Goal: Information Seeking & Learning: Find specific fact

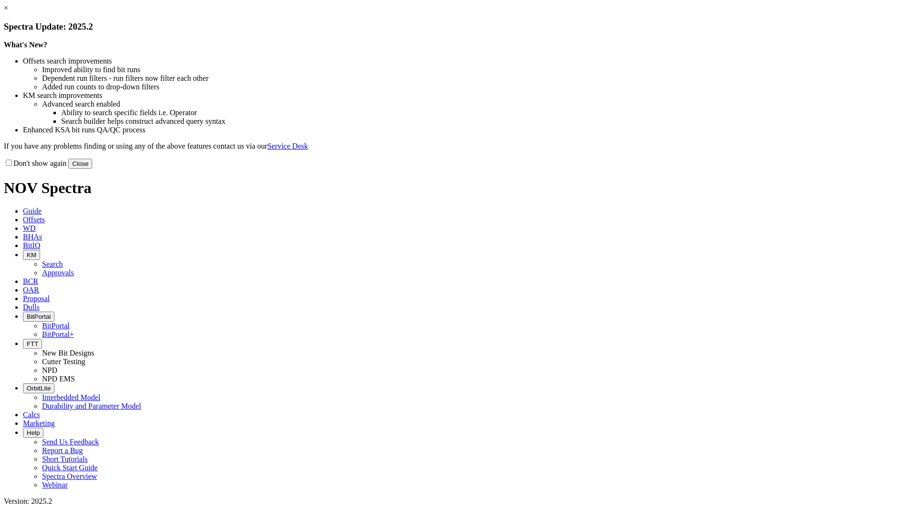
click at [92, 169] on button "Close" at bounding box center [80, 164] width 24 height 10
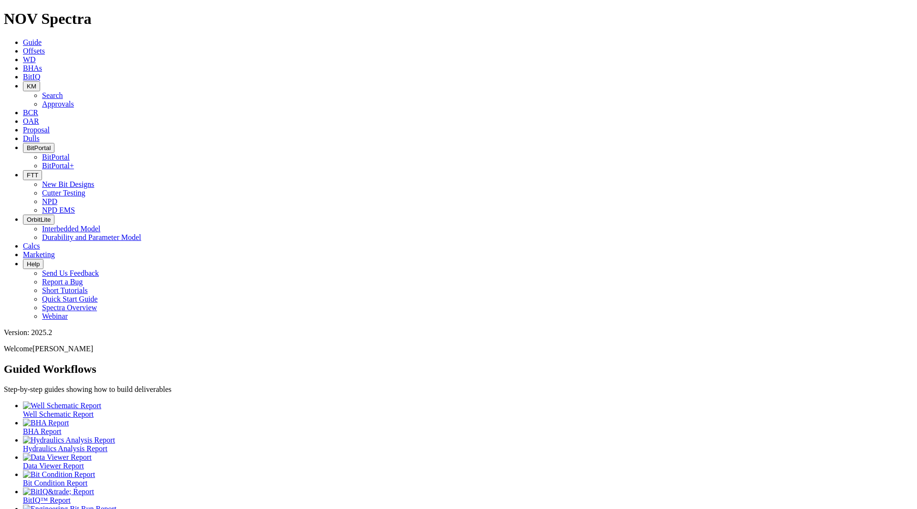
click at [36, 83] on span "KM" at bounding box center [32, 86] width 10 height 7
click at [63, 91] on link "Search" at bounding box center [52, 95] width 21 height 8
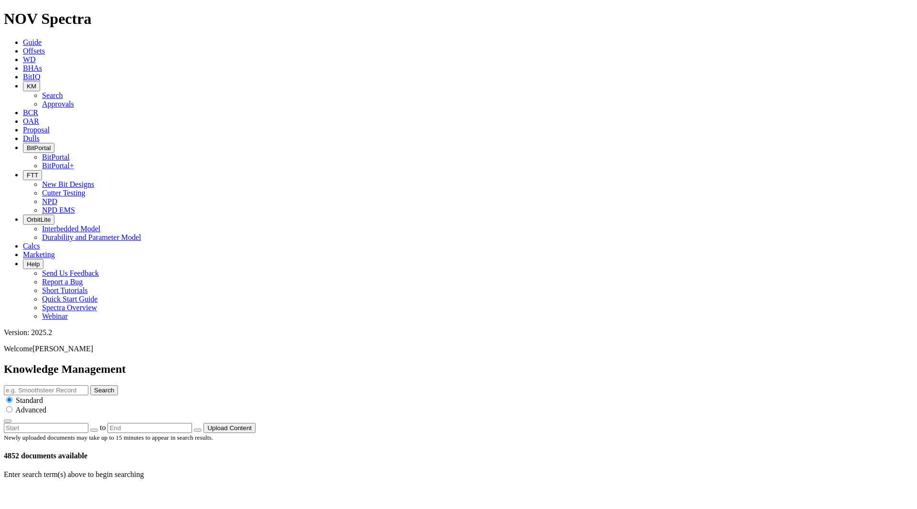
click at [88, 385] on input "text" at bounding box center [46, 390] width 85 height 10
type input "intrepid"
click at [90, 385] on button "Search" at bounding box center [104, 390] width 28 height 10
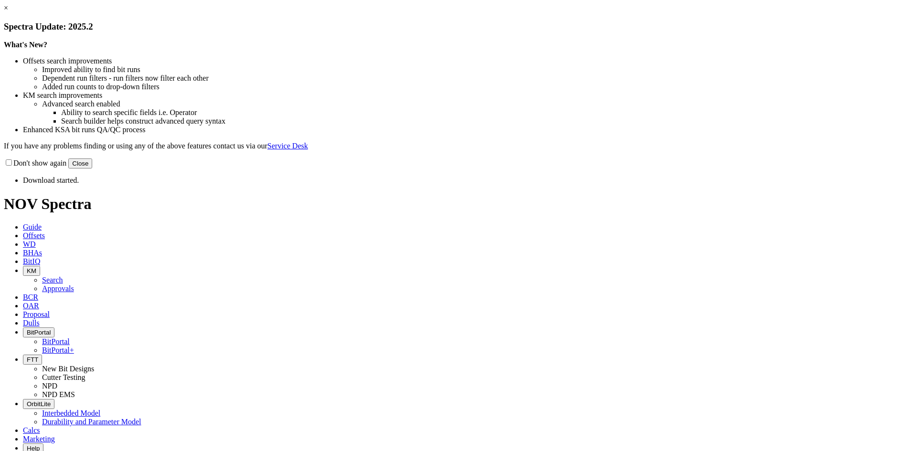
click at [92, 169] on button "Close" at bounding box center [80, 164] width 24 height 10
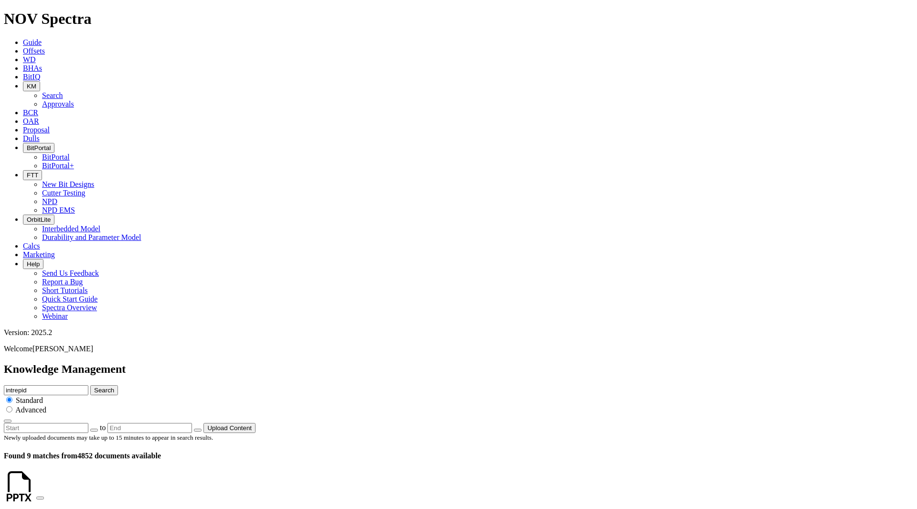
drag, startPoint x: 450, startPoint y: 51, endPoint x: 403, endPoint y: 52, distance: 47.8
click at [404, 363] on div "Knowledge Management intrepid Search Standard Advanced to Upload Content" at bounding box center [458, 398] width 909 height 70
